Goal: Information Seeking & Learning: Learn about a topic

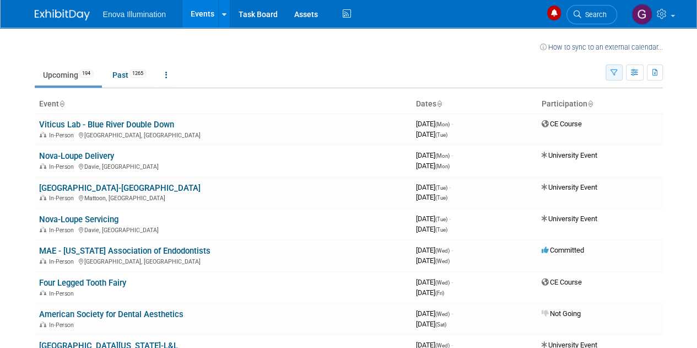
click at [614, 70] on icon "button" at bounding box center [614, 72] width 7 height 7
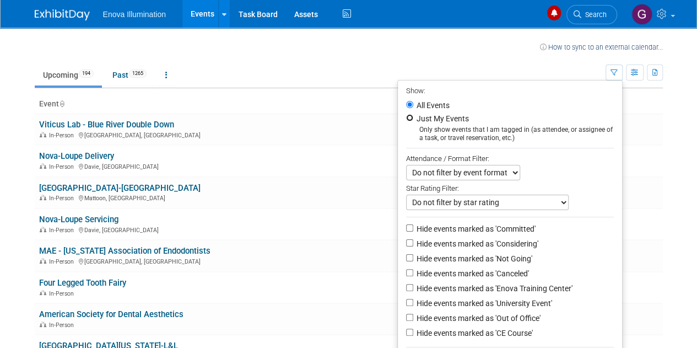
click at [406, 117] on input "Just My Events" at bounding box center [409, 117] width 7 height 7
radio input "true"
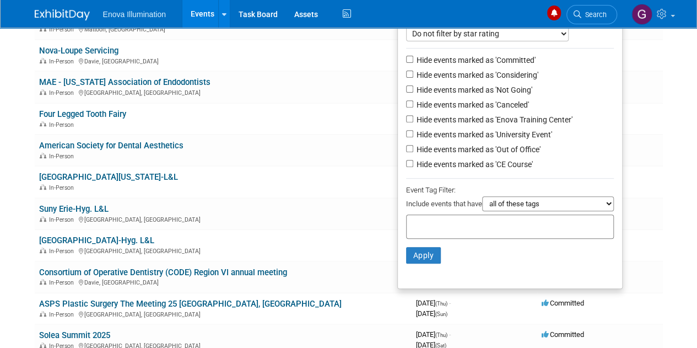
scroll to position [173, 0]
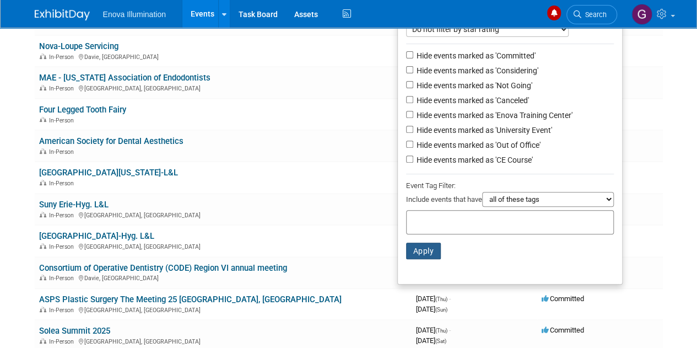
click at [425, 248] on button "Apply" at bounding box center [423, 251] width 35 height 17
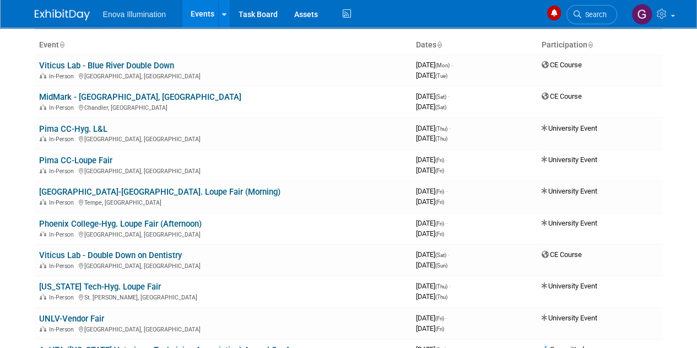
scroll to position [58, 0]
click at [158, 67] on link "Viticus Lab - Blue River Double Down" at bounding box center [106, 66] width 135 height 10
click at [267, 346] on link "AzVTA ([US_STATE] Veterinary Technician Association) Annual Conference" at bounding box center [176, 351] width 275 height 10
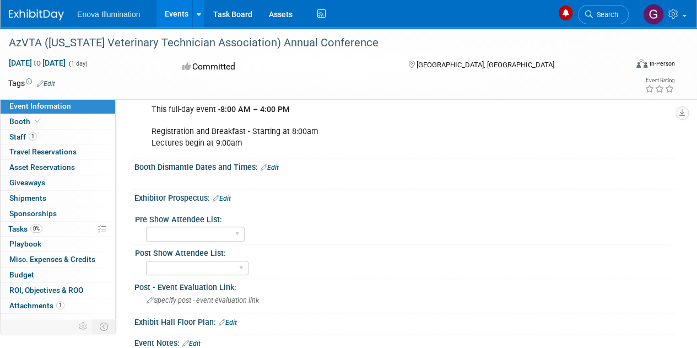
scroll to position [260, 0]
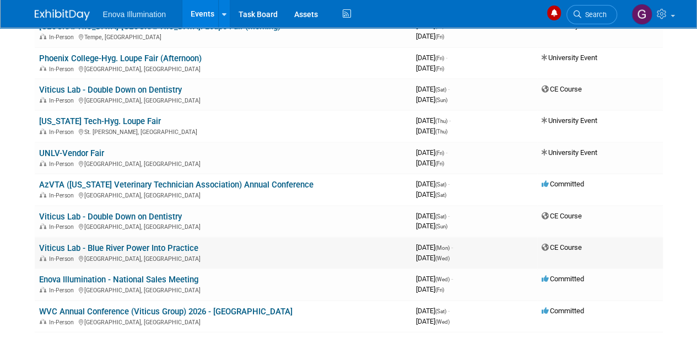
click at [179, 246] on link "Viticus Lab - Blue River Power Into Practice" at bounding box center [118, 248] width 159 height 10
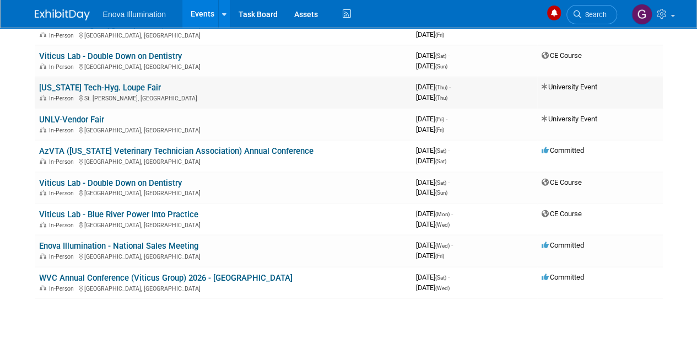
scroll to position [260, 0]
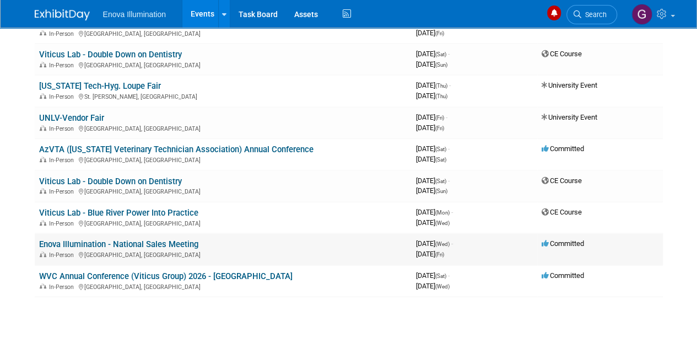
click at [187, 245] on link "Enova Illumination - National Sales Meeting" at bounding box center [118, 244] width 159 height 10
click at [225, 271] on link "WVC Annual Conference (Viticus Group) 2026 - [GEOGRAPHIC_DATA]" at bounding box center [166, 276] width 254 height 10
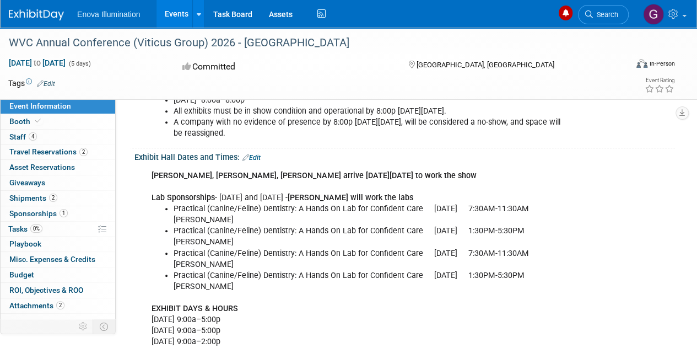
scroll to position [273, 0]
